Goal: Task Accomplishment & Management: Use online tool/utility

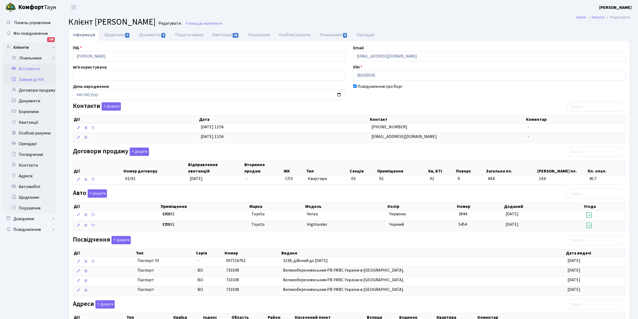
click at [30, 78] on link "Заявки до КК" at bounding box center [30, 79] width 54 height 11
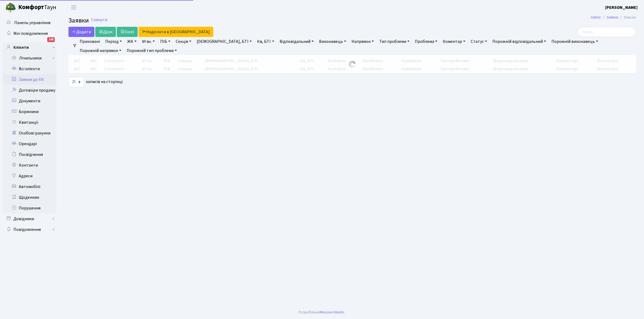
select select "25"
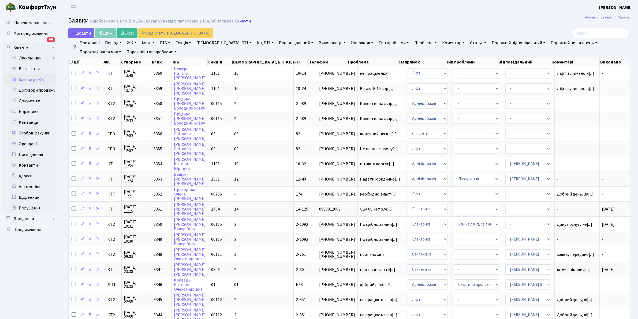
click at [239, 21] on link "Скинути" at bounding box center [243, 21] width 16 height 5
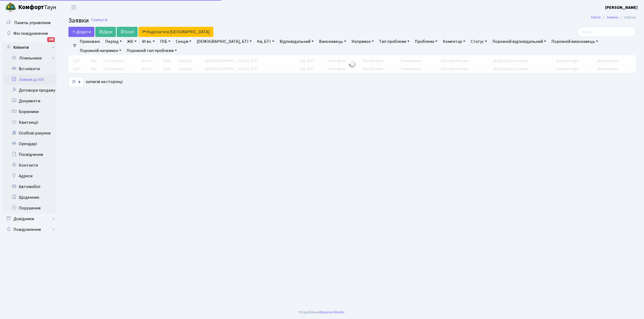
select select "25"
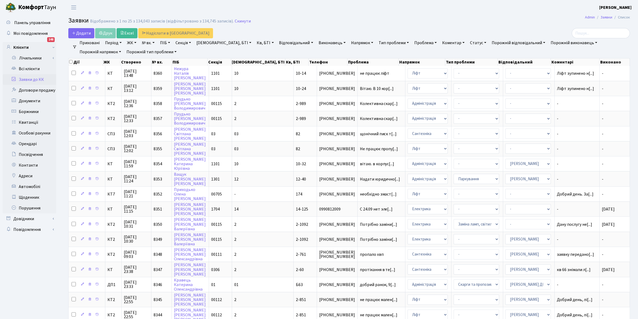
click at [349, 42] on link "Напрямок" at bounding box center [362, 42] width 27 height 9
click at [350, 106] on li "Економічний відділ" at bounding box center [382, 107] width 65 height 9
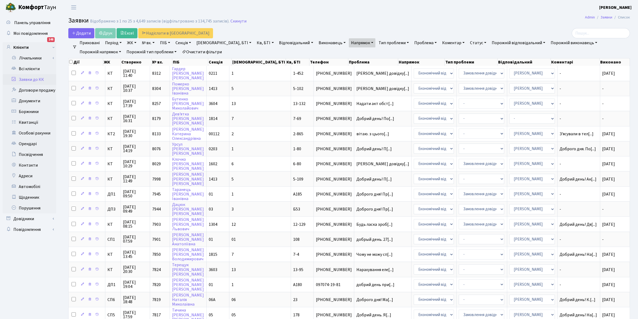
drag, startPoint x: 459, startPoint y: 10, endPoint x: 461, endPoint y: 1, distance: 9.7
click at [459, 10] on header "Комфорт Таун Клишко І. В. Мій обліковий запис Вийти" at bounding box center [319, 7] width 638 height 15
